Goal: Task Accomplishment & Management: Use online tool/utility

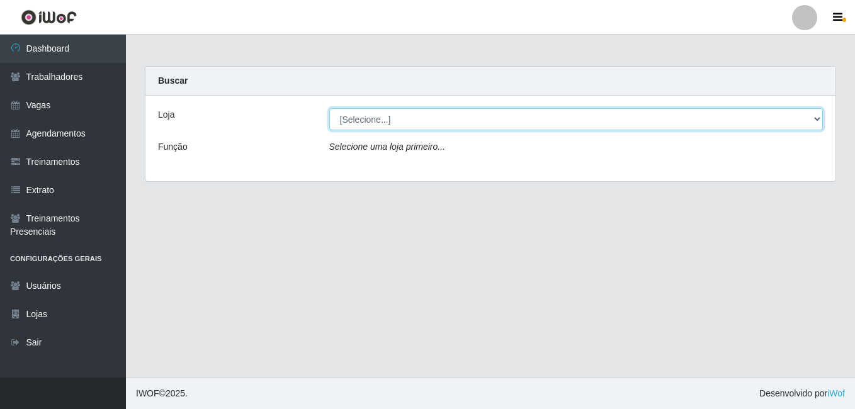
click at [569, 119] on select "[Selecione...] Extremoz Supermercados" at bounding box center [576, 119] width 494 height 22
select select "519"
click at [329, 108] on select "[Selecione...] Extremoz Supermercados" at bounding box center [576, 119] width 494 height 22
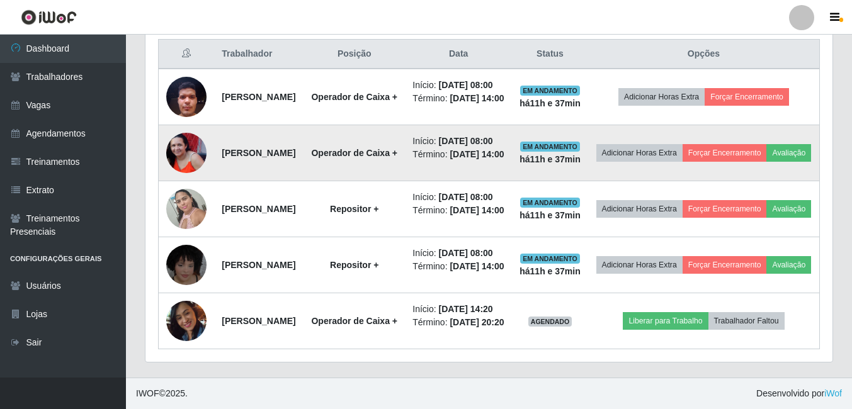
scroll to position [597, 0]
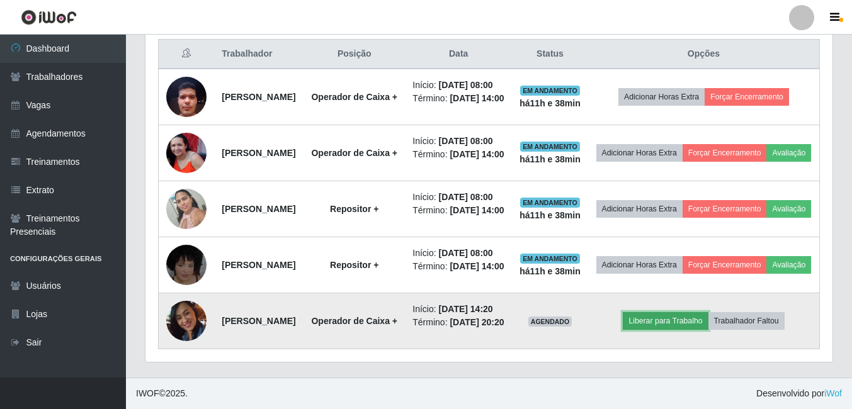
click at [678, 312] on button "Liberar para Trabalho" at bounding box center [665, 321] width 85 height 18
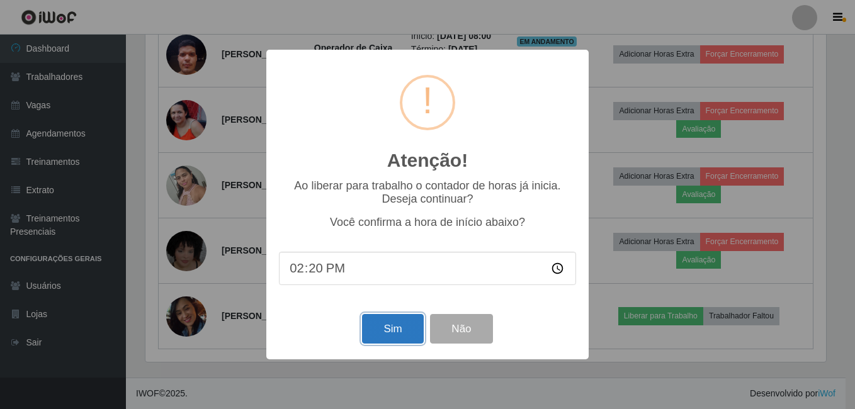
click at [372, 326] on button "Sim" at bounding box center [392, 329] width 61 height 30
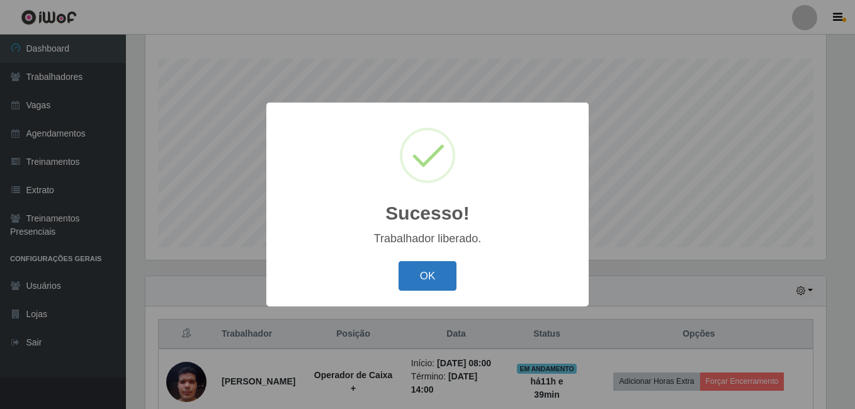
click at [426, 271] on button "OK" at bounding box center [428, 276] width 59 height 30
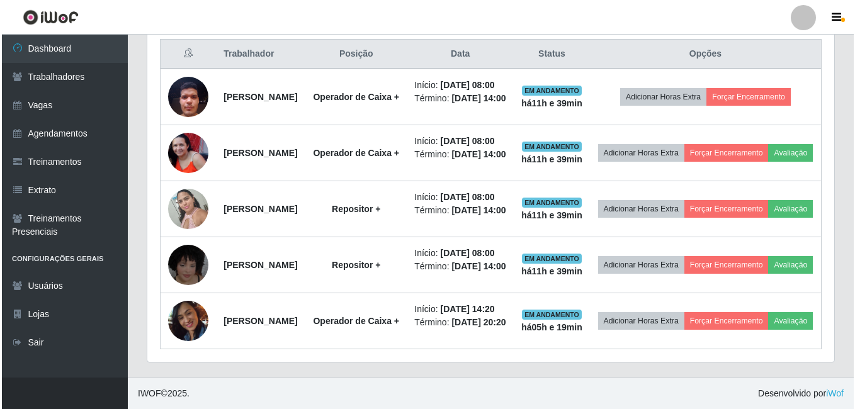
scroll to position [597, 0]
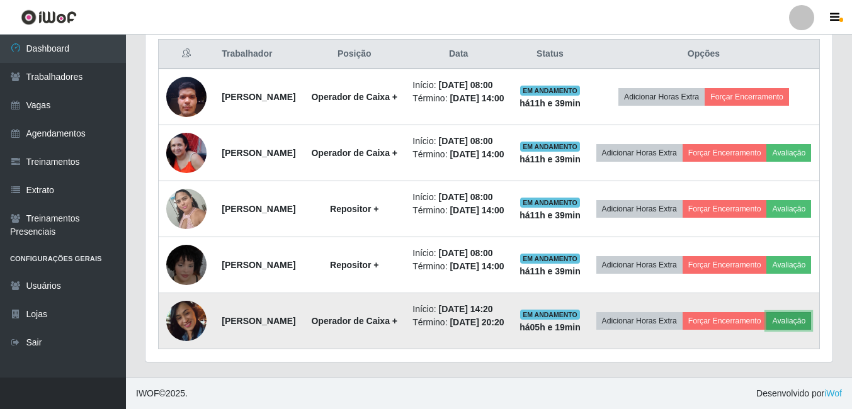
click at [767, 320] on button "Avaliação" at bounding box center [789, 321] width 45 height 18
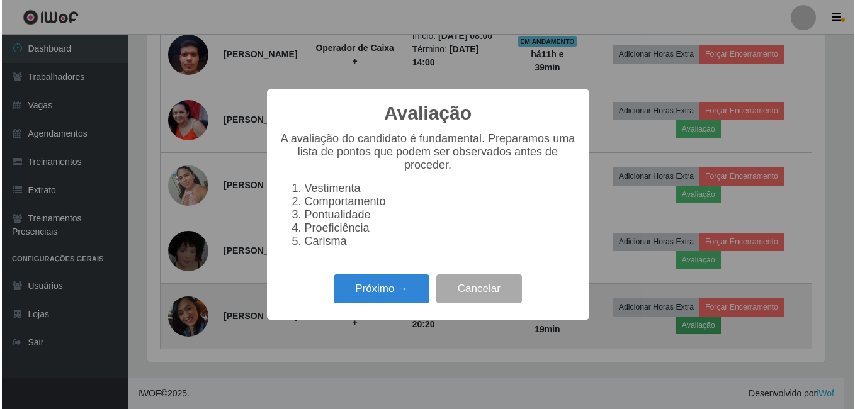
scroll to position [261, 681]
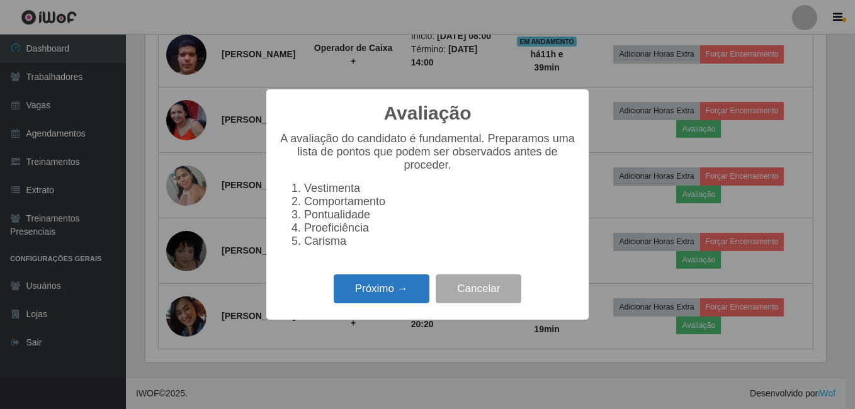
click at [404, 295] on button "Próximo →" at bounding box center [382, 290] width 96 height 30
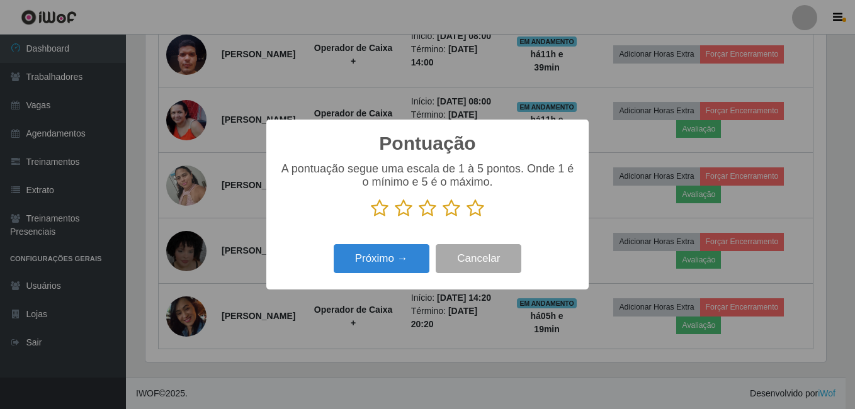
scroll to position [629651, 629231]
click at [375, 214] on icon at bounding box center [380, 208] width 18 height 19
click at [371, 218] on input "radio" at bounding box center [371, 218] width 0 height 0
click at [390, 268] on button "Próximo →" at bounding box center [382, 259] width 96 height 30
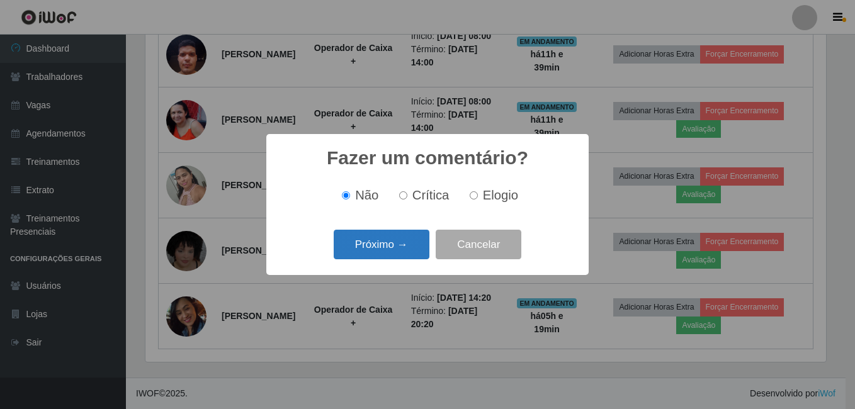
click at [388, 249] on button "Próximo →" at bounding box center [382, 245] width 96 height 30
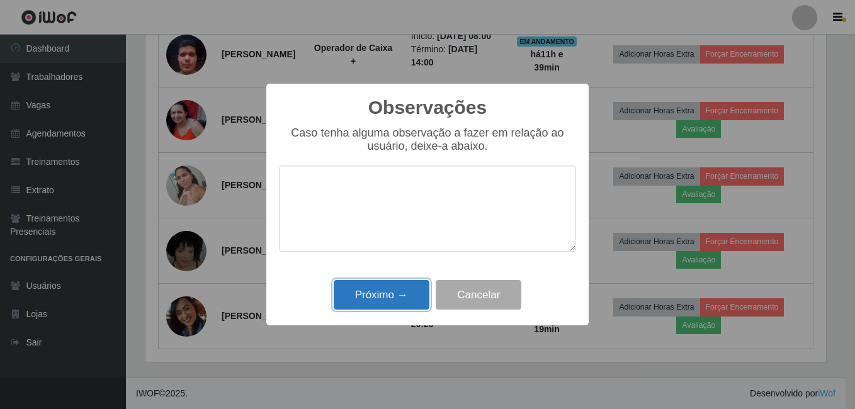
click at [385, 297] on button "Próximo →" at bounding box center [382, 295] width 96 height 30
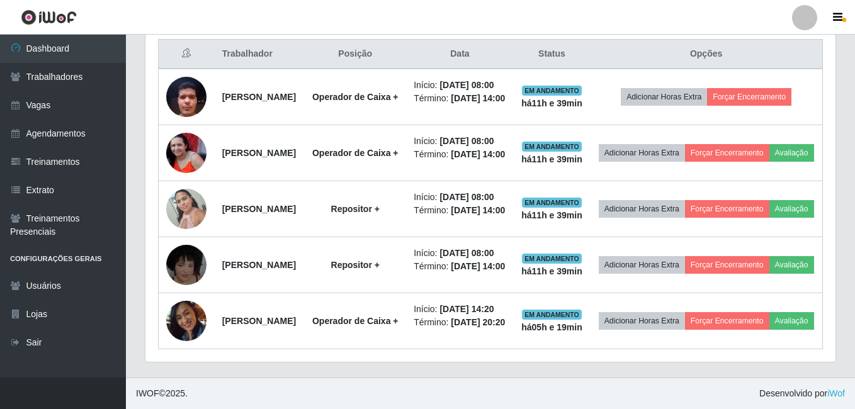
scroll to position [261, 687]
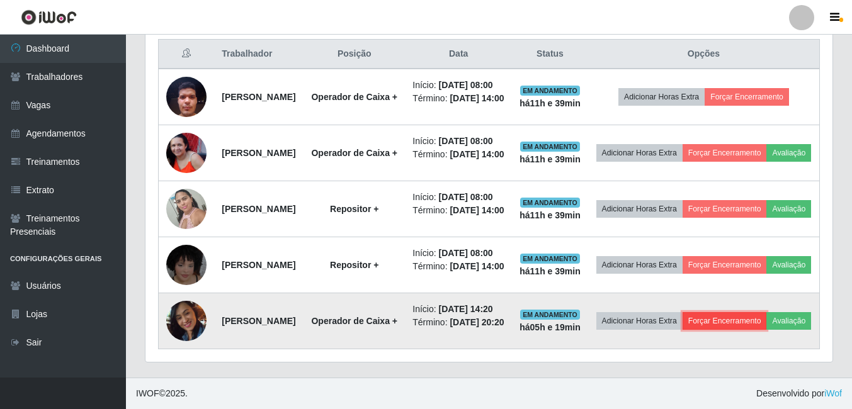
click at [755, 312] on button "Forçar Encerramento" at bounding box center [725, 321] width 84 height 18
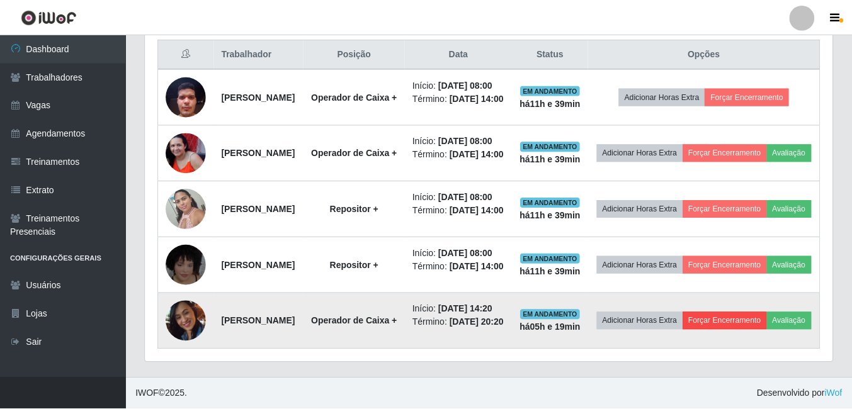
scroll to position [261, 681]
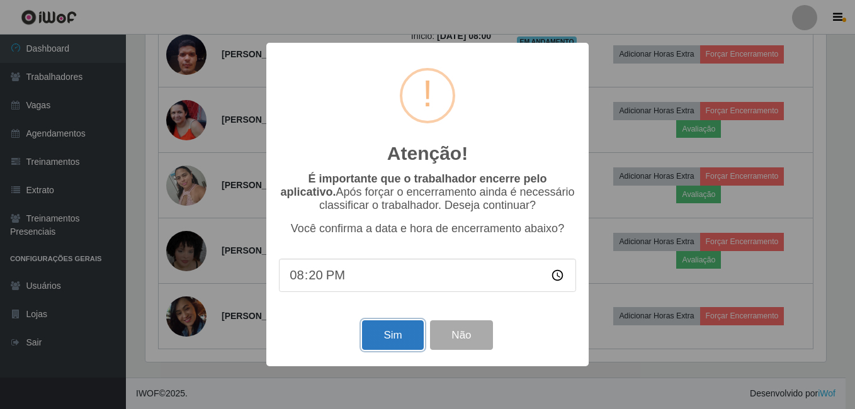
click at [396, 341] on button "Sim" at bounding box center [392, 336] width 61 height 30
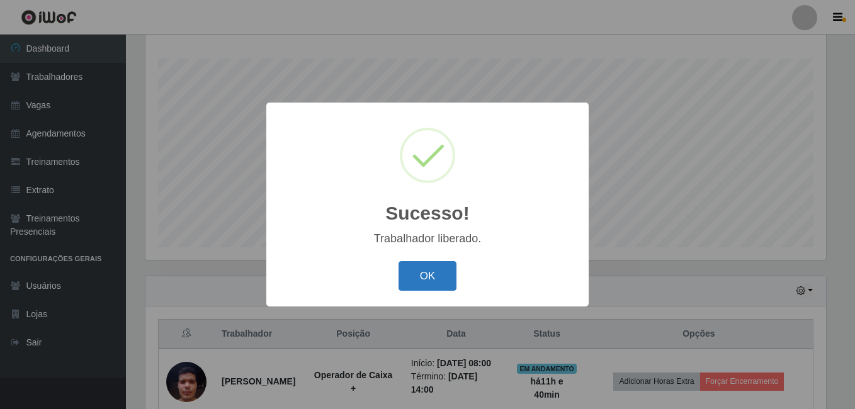
click at [423, 276] on button "OK" at bounding box center [428, 276] width 59 height 30
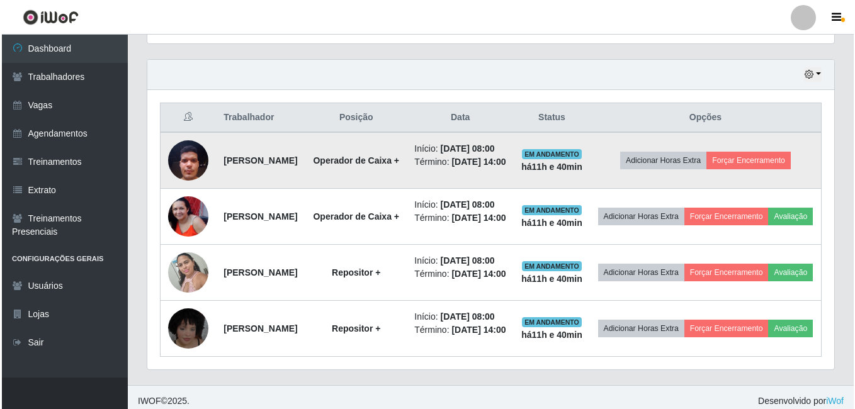
scroll to position [392, 0]
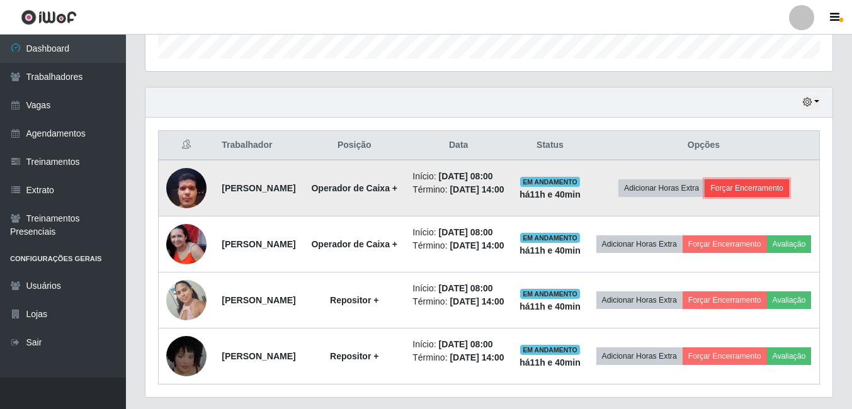
click at [751, 195] on button "Forçar Encerramento" at bounding box center [747, 189] width 84 height 18
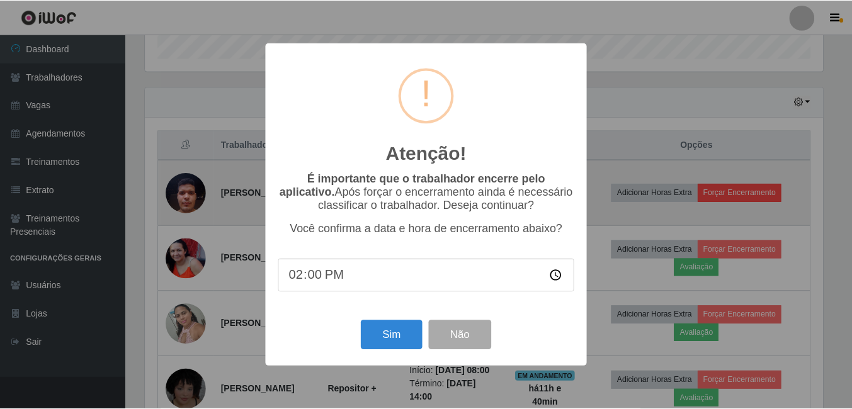
scroll to position [261, 681]
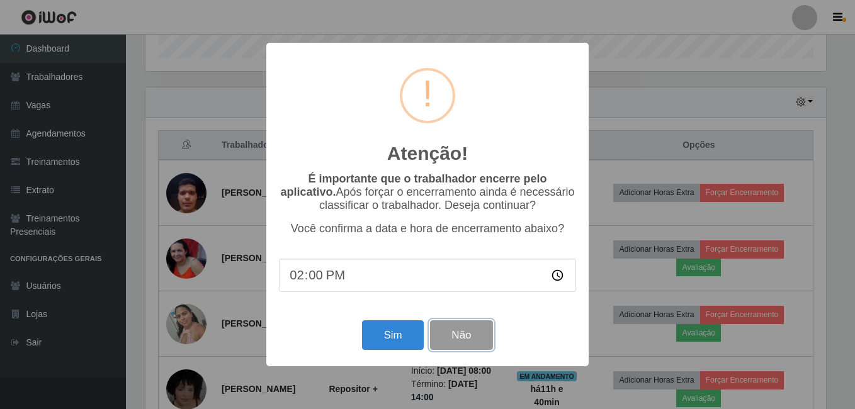
click at [469, 350] on button "Não" at bounding box center [461, 336] width 62 height 30
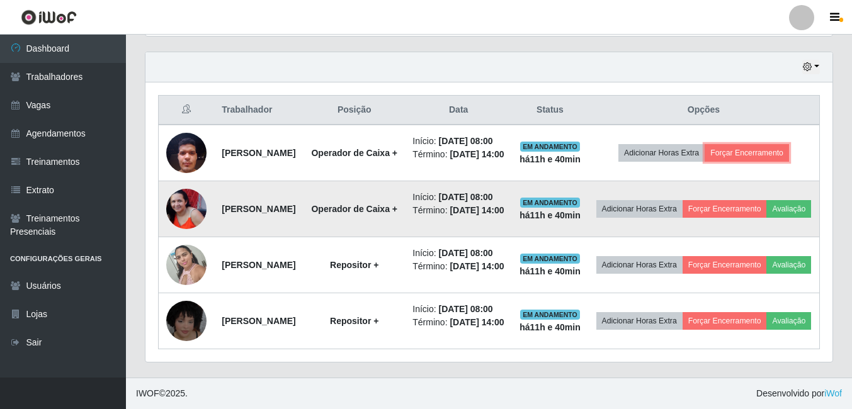
scroll to position [518, 0]
click at [741, 200] on button "Forçar Encerramento" at bounding box center [725, 209] width 84 height 18
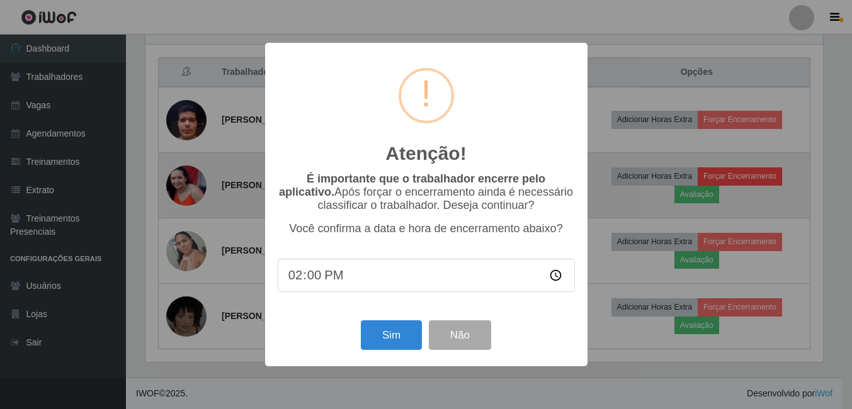
scroll to position [261, 681]
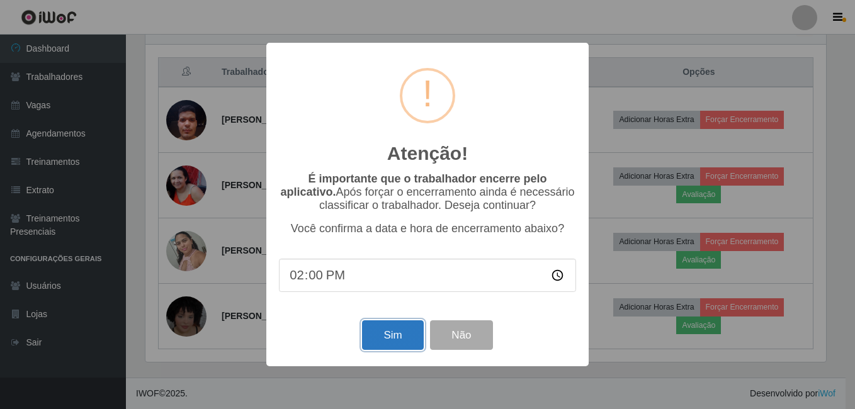
click at [394, 346] on button "Sim" at bounding box center [392, 336] width 61 height 30
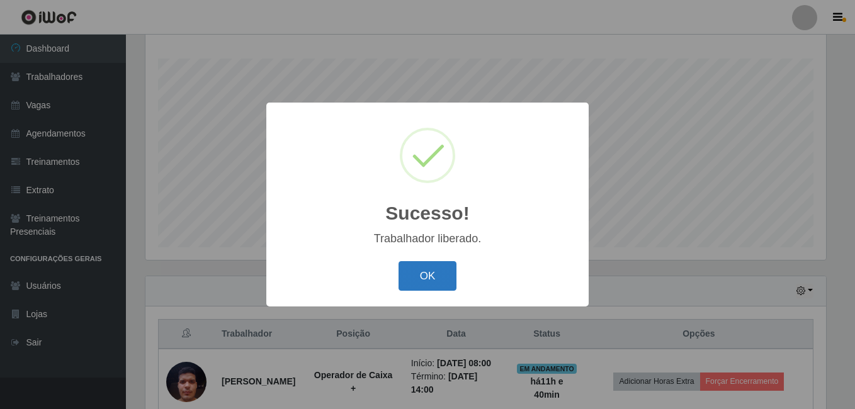
click at [423, 279] on button "OK" at bounding box center [428, 276] width 59 height 30
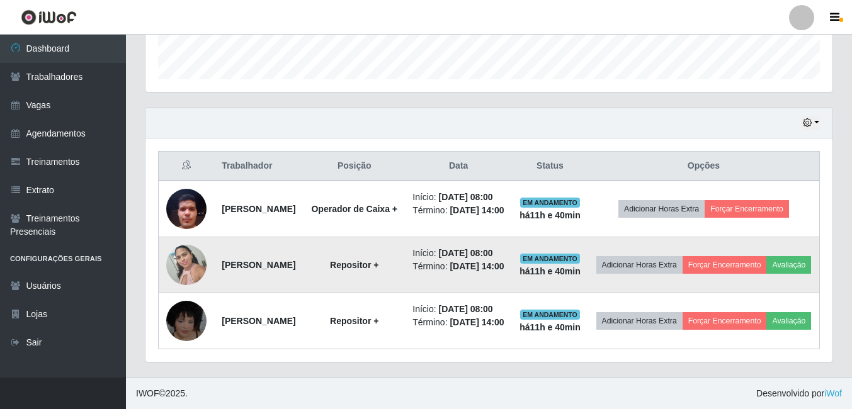
scroll to position [439, 0]
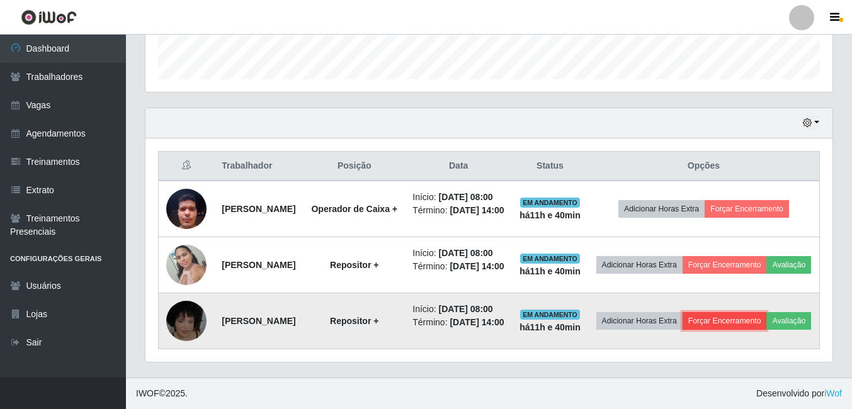
click at [767, 312] on button "Forçar Encerramento" at bounding box center [725, 321] width 84 height 18
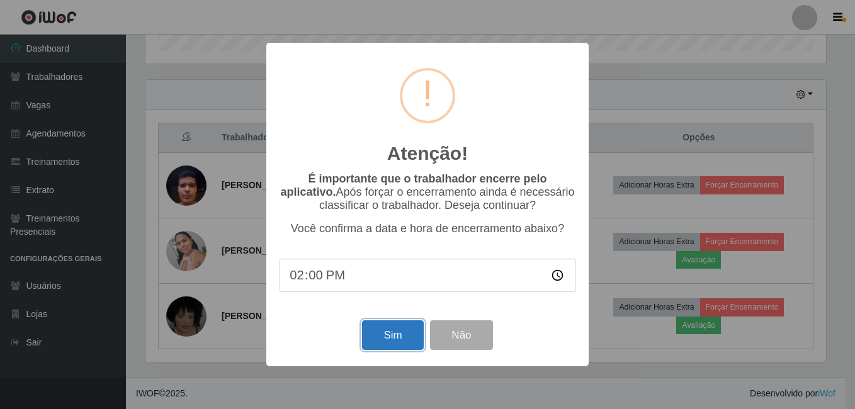
click at [374, 332] on button "Sim" at bounding box center [392, 336] width 61 height 30
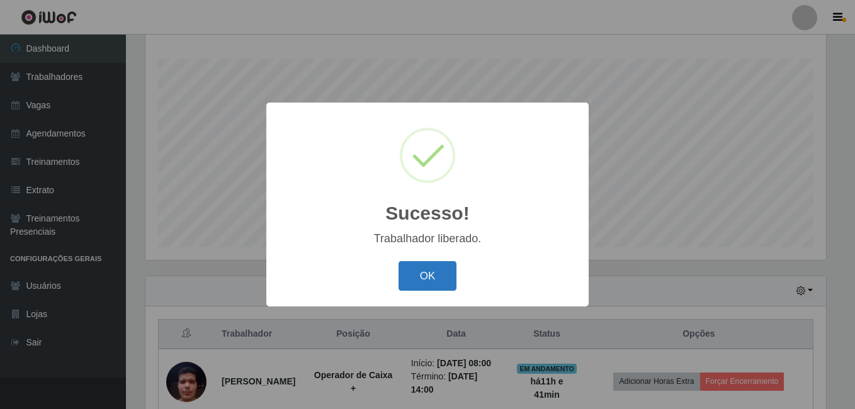
click at [433, 291] on button "OK" at bounding box center [428, 276] width 59 height 30
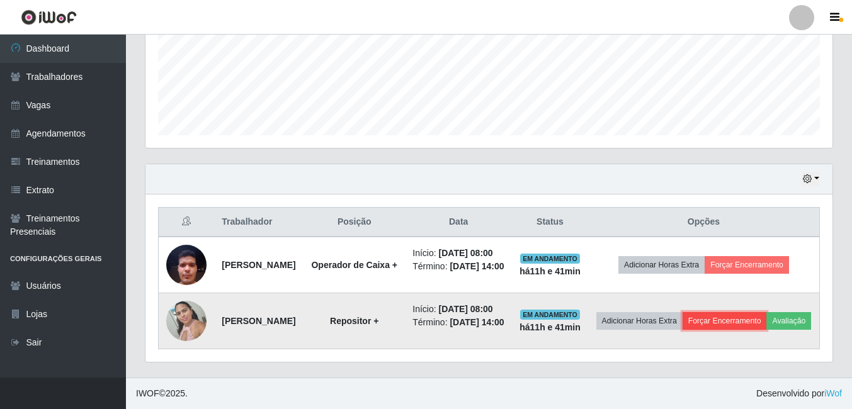
click at [760, 312] on button "Forçar Encerramento" at bounding box center [725, 321] width 84 height 18
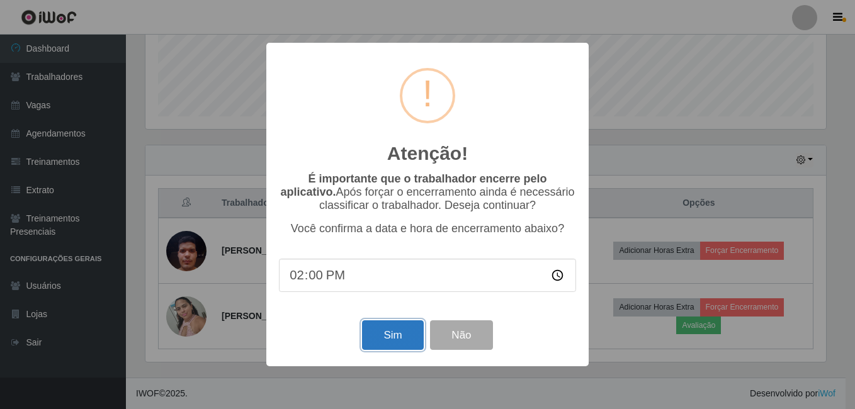
click at [396, 344] on button "Sim" at bounding box center [392, 336] width 61 height 30
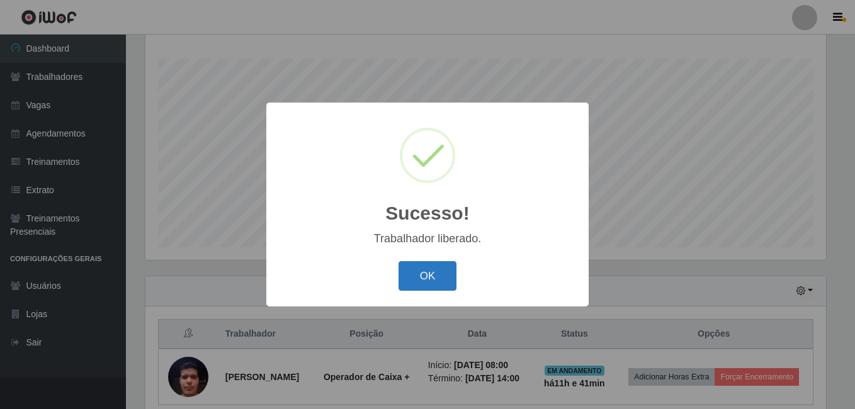
click at [422, 282] on button "OK" at bounding box center [428, 276] width 59 height 30
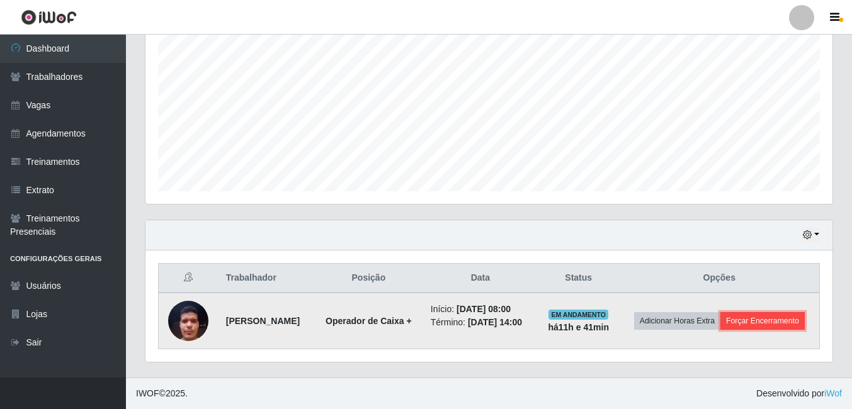
click at [738, 326] on button "Forçar Encerramento" at bounding box center [763, 321] width 84 height 18
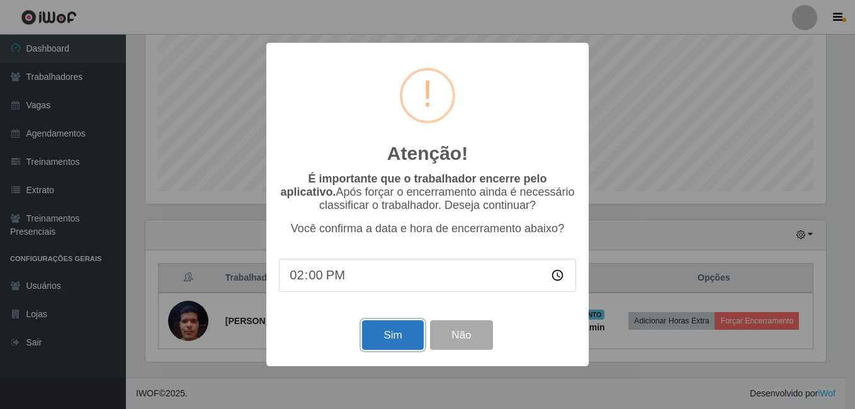
click at [373, 333] on button "Sim" at bounding box center [392, 336] width 61 height 30
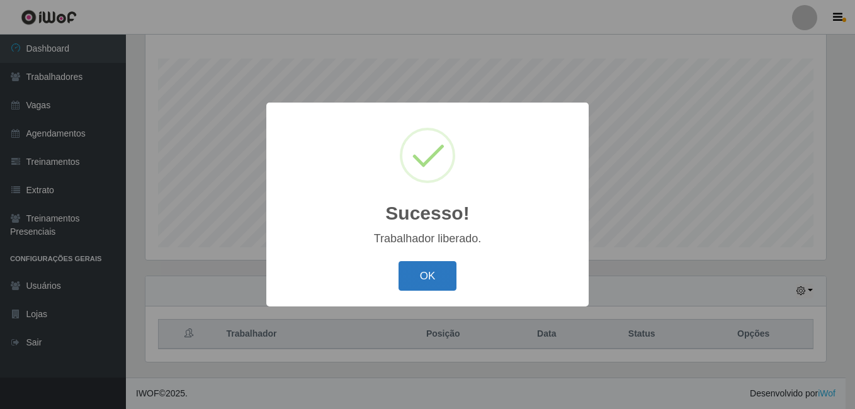
click at [445, 280] on button "OK" at bounding box center [428, 276] width 59 height 30
